Goal: Information Seeking & Learning: Learn about a topic

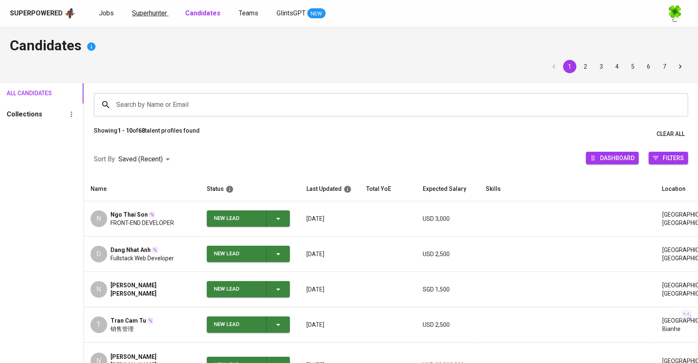
click at [147, 14] on span "Superhunter" at bounding box center [149, 13] width 35 height 8
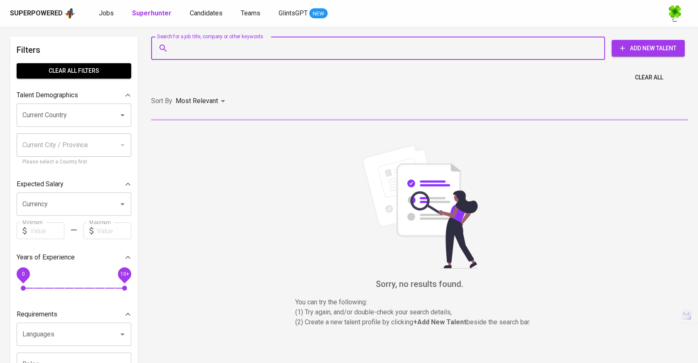
click at [215, 51] on input "Search for a job title, company or other keywords" at bounding box center [379, 48] width 417 height 16
click at [112, 12] on span "Jobs" at bounding box center [106, 13] width 15 height 8
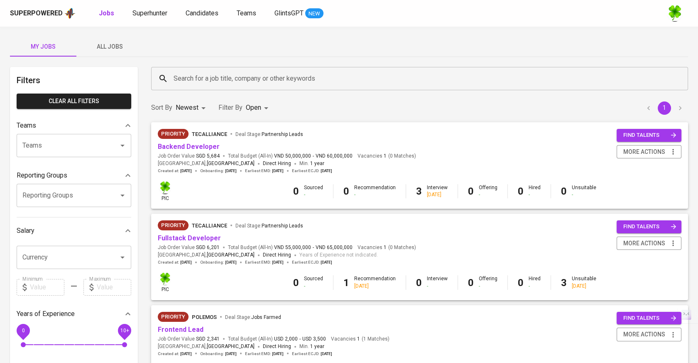
click at [129, 42] on span "All Jobs" at bounding box center [109, 47] width 56 height 10
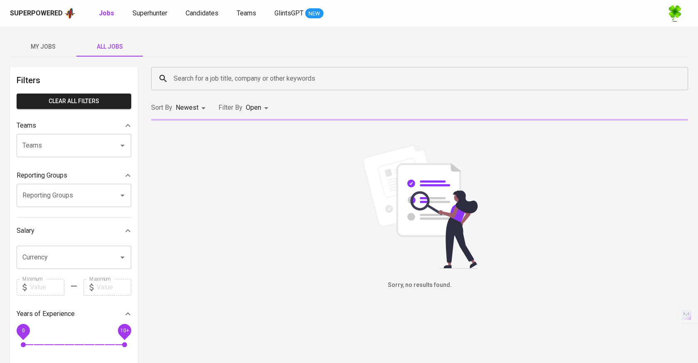
click at [255, 77] on input "Search for a job title, company or other keywords" at bounding box center [421, 79] width 500 height 16
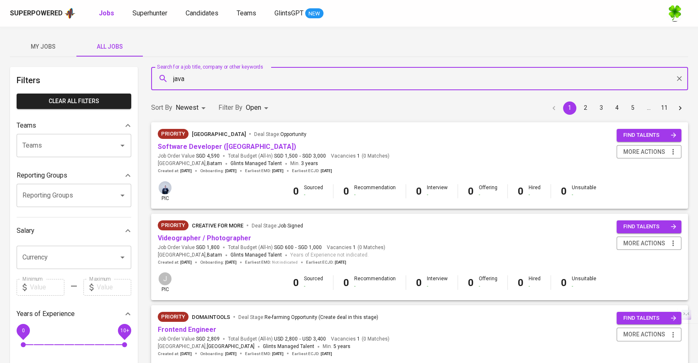
type input "java"
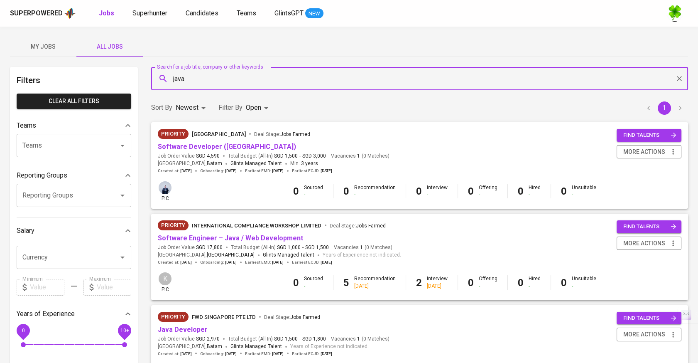
scroll to position [46, 0]
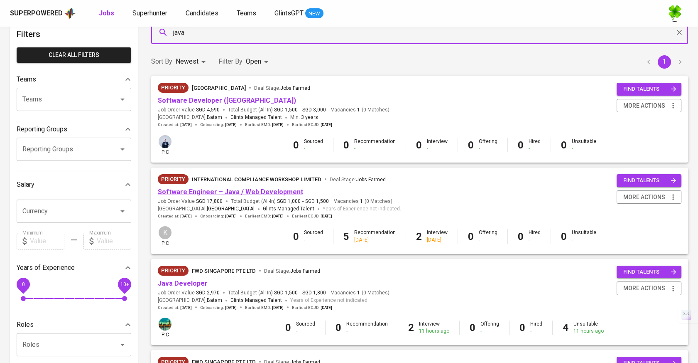
click at [267, 194] on link "Software Engineer – Java / Web Development" at bounding box center [230, 192] width 145 height 8
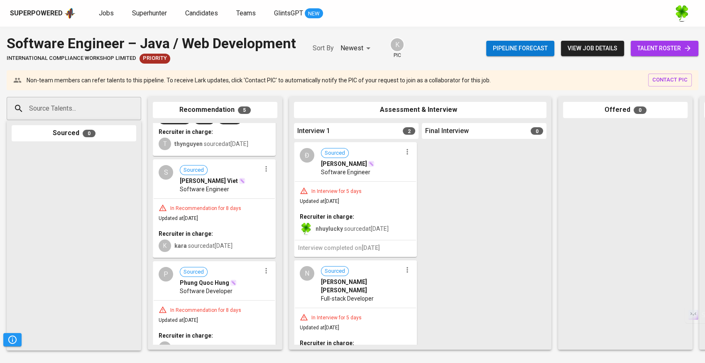
scroll to position [230, 0]
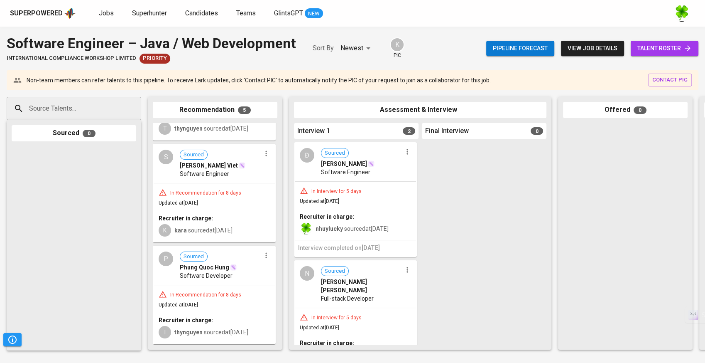
click at [237, 222] on div "K kara sourced at [DATE]" at bounding box center [214, 229] width 111 height 14
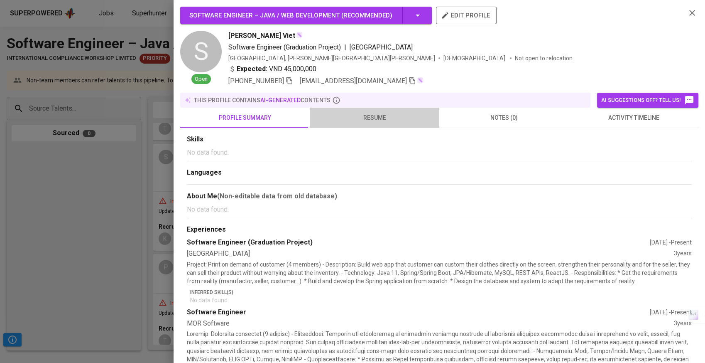
click at [392, 123] on button "resume" at bounding box center [375, 118] width 130 height 20
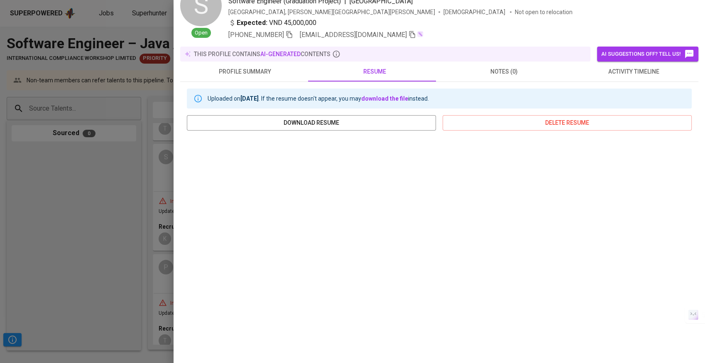
scroll to position [83, 0]
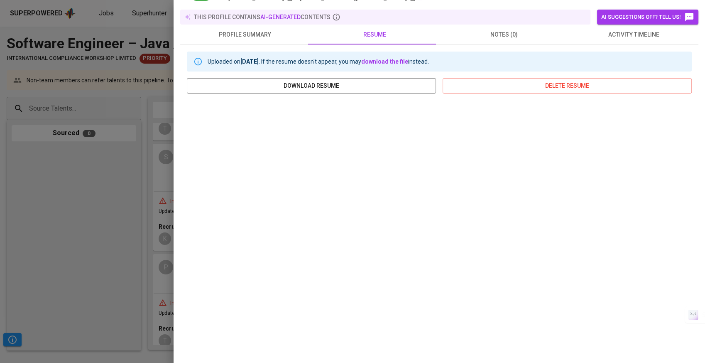
click at [122, 245] on div at bounding box center [352, 181] width 705 height 363
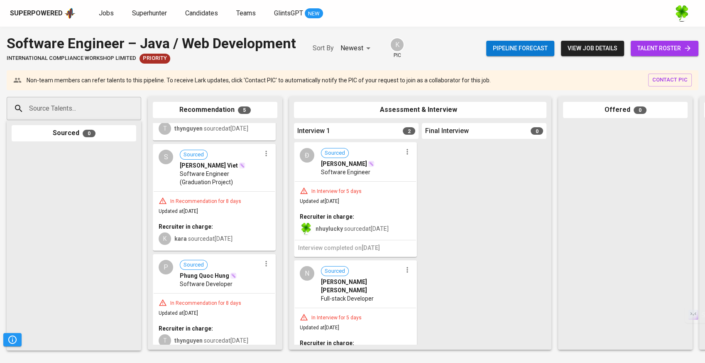
click at [364, 200] on div "In Interview for 5 days Updated at [DATE] Recruiter in charge: nhuylucky source…" at bounding box center [355, 210] width 121 height 58
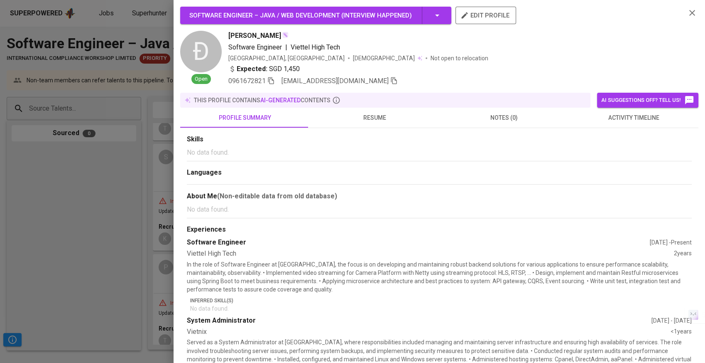
click at [379, 111] on button "resume" at bounding box center [375, 118] width 130 height 20
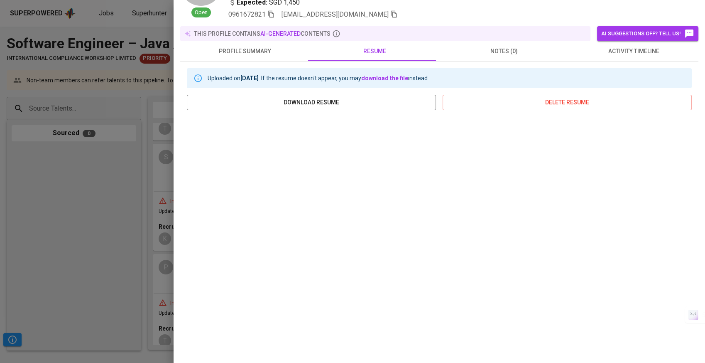
scroll to position [83, 0]
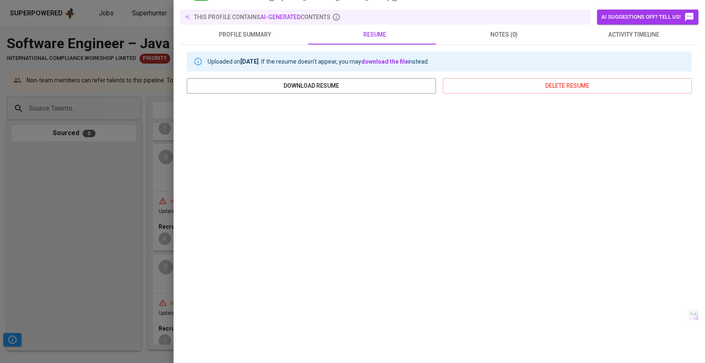
click at [70, 208] on div at bounding box center [352, 181] width 705 height 363
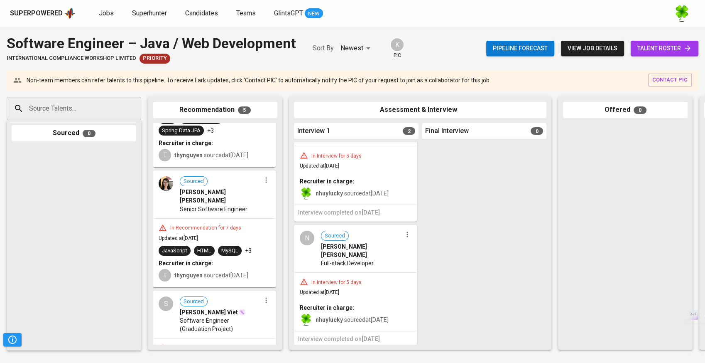
scroll to position [0, 0]
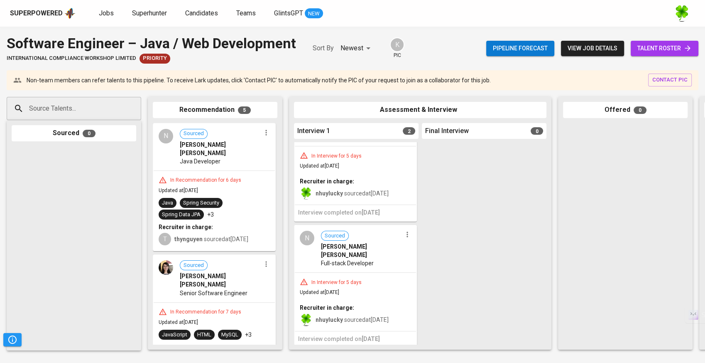
click at [86, 194] on div at bounding box center [74, 245] width 125 height 199
